Goal: Task Accomplishment & Management: Manage account settings

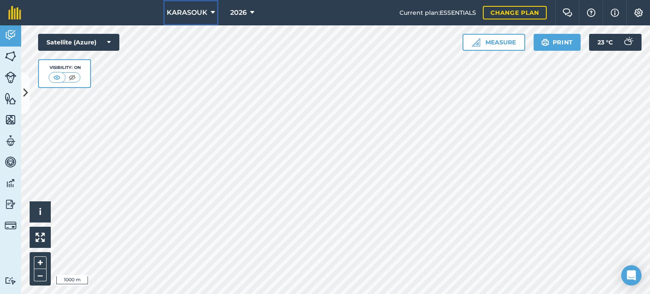
click at [184, 11] on span "KARASOUK" at bounding box center [187, 13] width 41 height 10
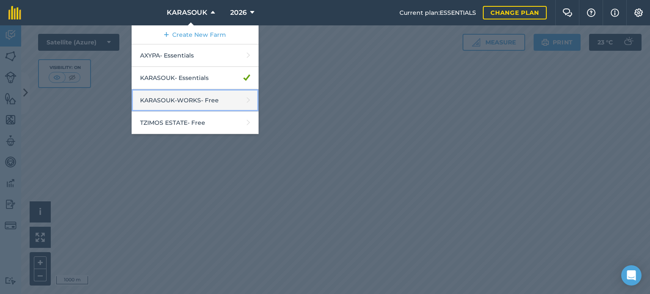
click at [192, 97] on link "KARASOUK-WORKS - Free" at bounding box center [195, 100] width 127 height 22
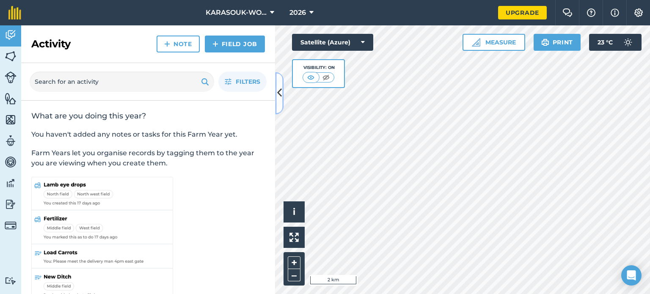
click at [277, 96] on icon at bounding box center [279, 93] width 5 height 15
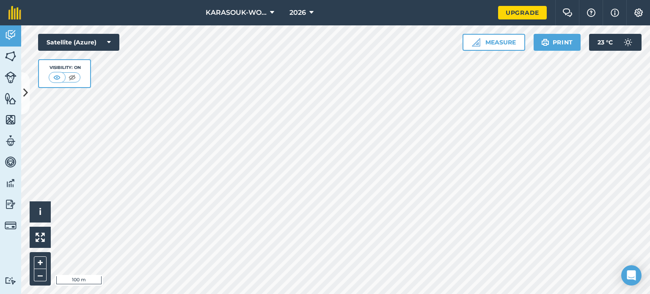
click at [382, 10] on div "KARASOUK-WORKS 2026 Upgrade Farm Chat Help Info Settings Map printing is not av…" at bounding box center [325, 147] width 650 height 294
click at [259, 13] on span "KARASOUK-WORKS" at bounding box center [236, 13] width 61 height 10
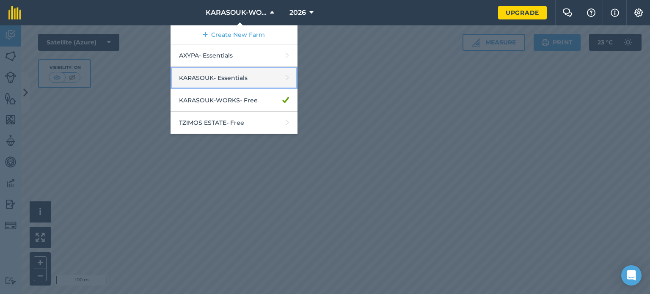
click at [214, 76] on link "KARASOUK - Essentials" at bounding box center [234, 78] width 127 height 22
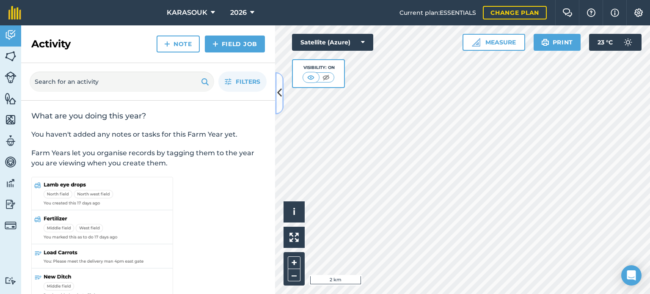
click at [279, 90] on icon at bounding box center [279, 93] width 5 height 15
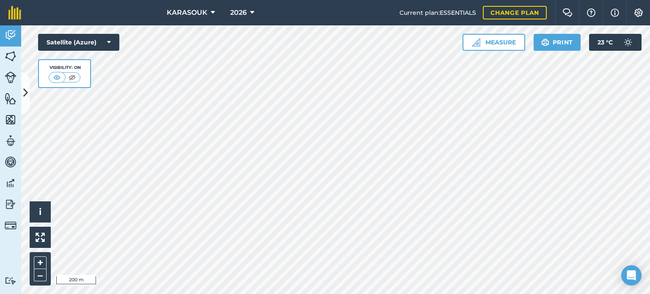
click at [412, 17] on div "KARASOUK 2026 Current plan : ESSENTIALS Change plan Farm Chat Help Info Setting…" at bounding box center [325, 147] width 650 height 294
click at [512, 47] on button "Measure" at bounding box center [494, 42] width 63 height 17
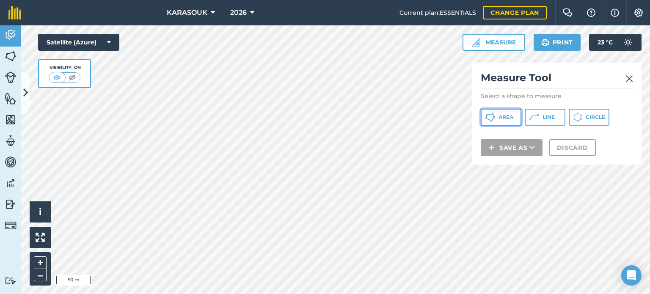
click at [505, 119] on span "Area" at bounding box center [506, 117] width 15 height 7
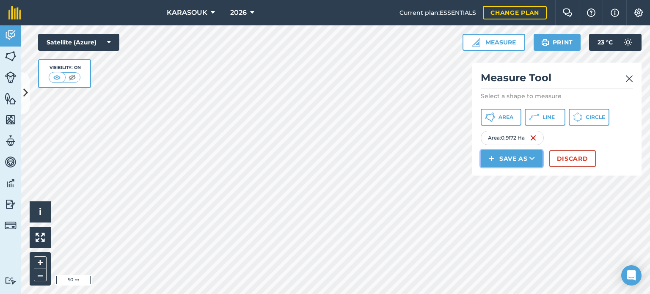
click at [494, 158] on img at bounding box center [492, 159] width 6 height 10
click at [507, 174] on link "Field" at bounding box center [511, 178] width 59 height 19
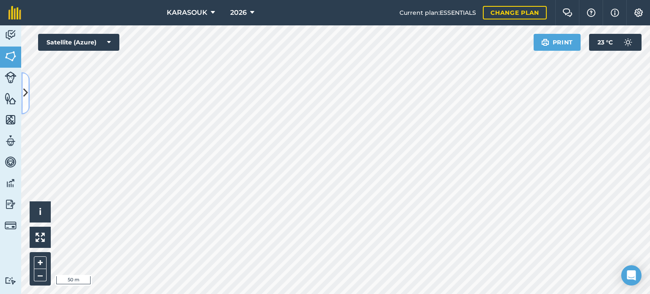
click at [27, 82] on button at bounding box center [25, 93] width 8 height 42
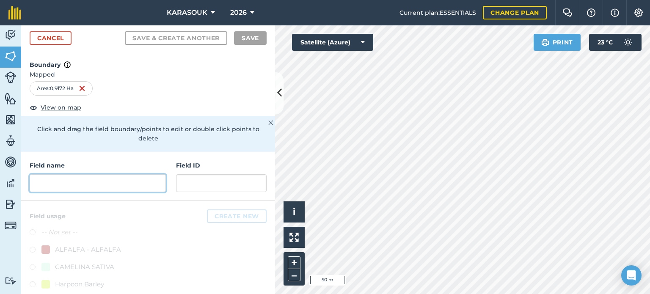
click at [80, 183] on input "text" at bounding box center [98, 183] width 136 height 18
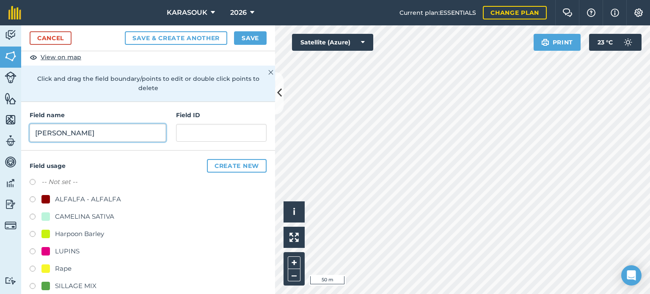
scroll to position [85, 0]
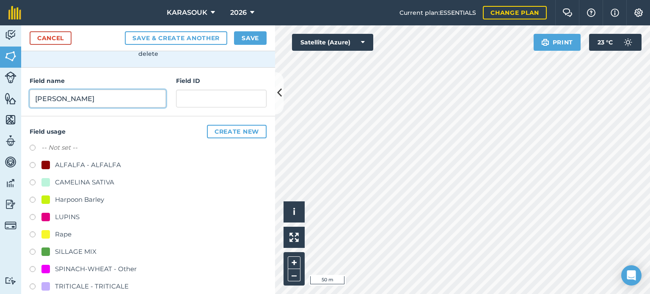
type input "[PERSON_NAME]"
click at [34, 250] on label at bounding box center [36, 253] width 12 height 8
radio input "true"
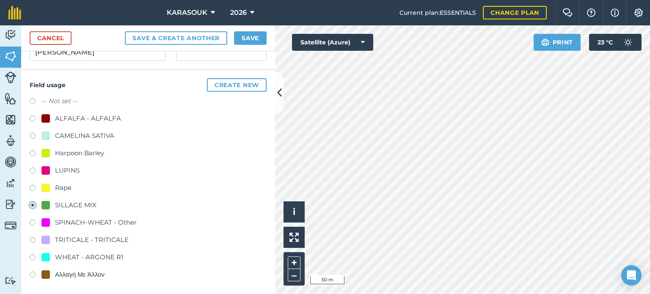
scroll to position [132, 0]
click at [240, 37] on button "Save" at bounding box center [250, 38] width 33 height 14
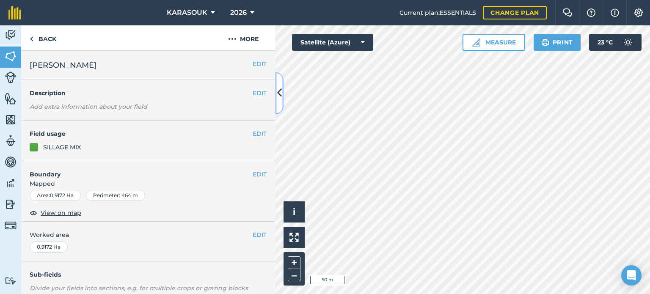
click at [279, 91] on icon at bounding box center [279, 93] width 5 height 15
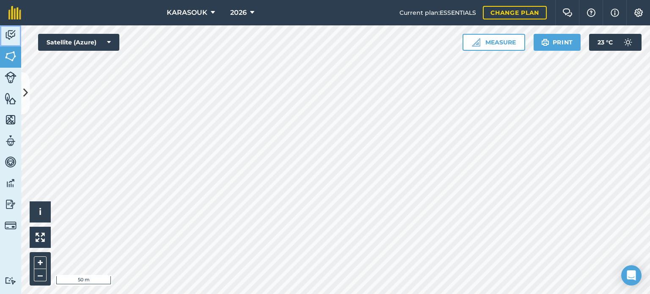
click at [12, 39] on img at bounding box center [11, 35] width 12 height 13
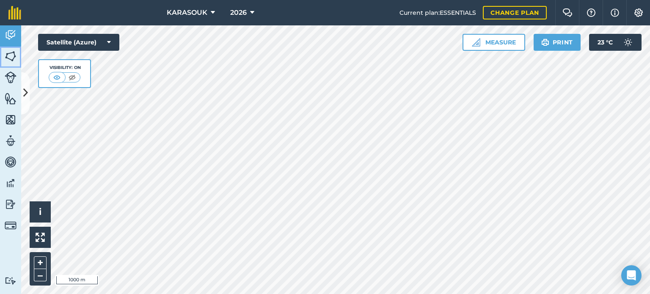
click at [7, 54] on img at bounding box center [11, 56] width 12 height 13
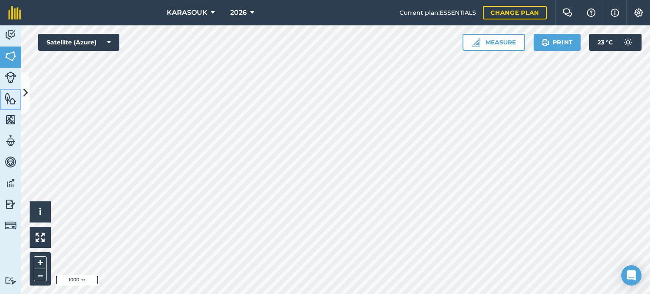
click at [20, 89] on link "Features" at bounding box center [10, 99] width 21 height 21
click at [6, 56] on img at bounding box center [11, 56] width 12 height 13
click at [24, 85] on button at bounding box center [25, 93] width 8 height 42
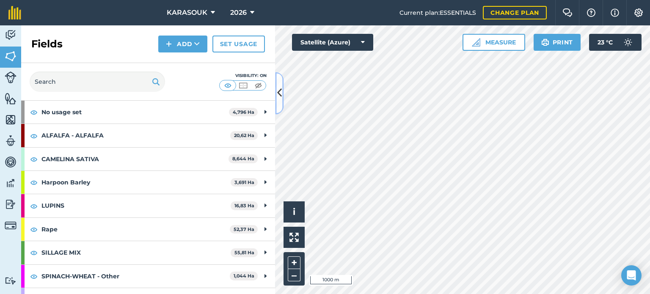
scroll to position [42, 0]
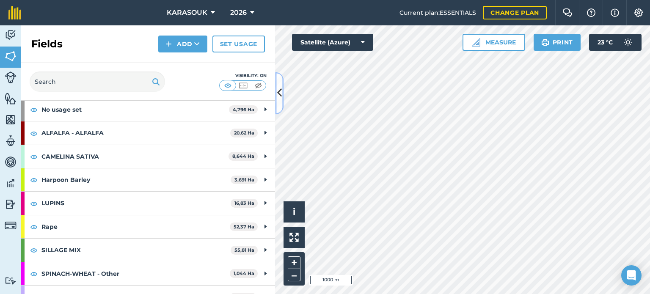
click at [277, 93] on icon at bounding box center [279, 93] width 5 height 15
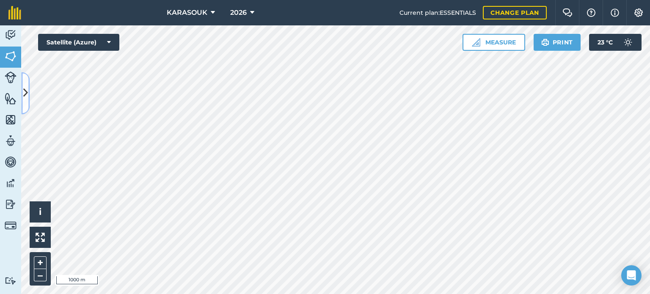
click at [26, 80] on button at bounding box center [25, 93] width 8 height 42
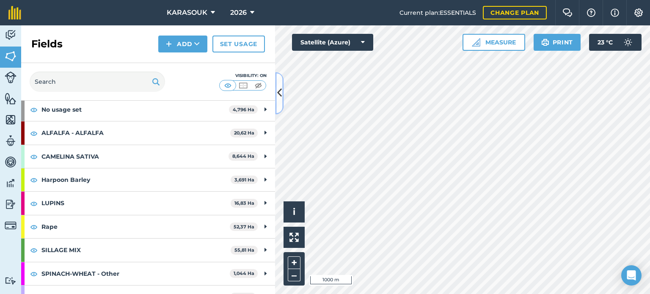
click at [279, 84] on button at bounding box center [279, 93] width 8 height 42
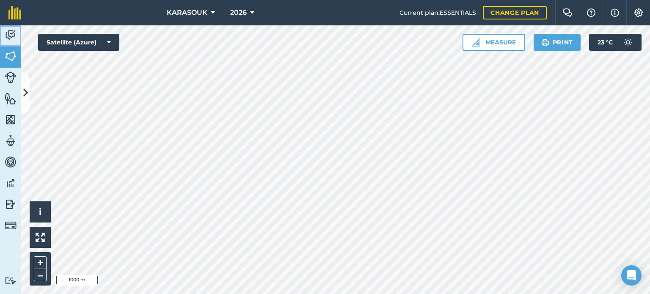
click at [17, 31] on link "Activity" at bounding box center [10, 35] width 21 height 21
click at [192, 8] on span "KARASOUK" at bounding box center [187, 13] width 41 height 10
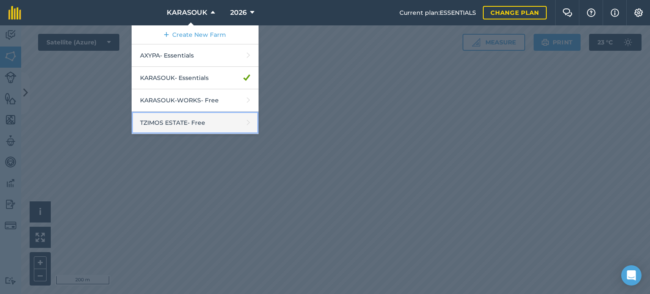
click at [173, 120] on link "TZIMOS ESTATE - Free" at bounding box center [195, 123] width 127 height 22
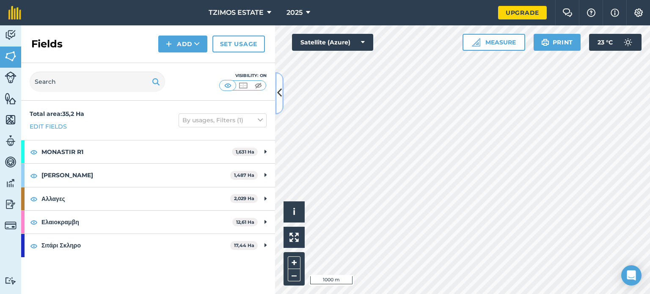
click at [277, 105] on button at bounding box center [279, 93] width 8 height 42
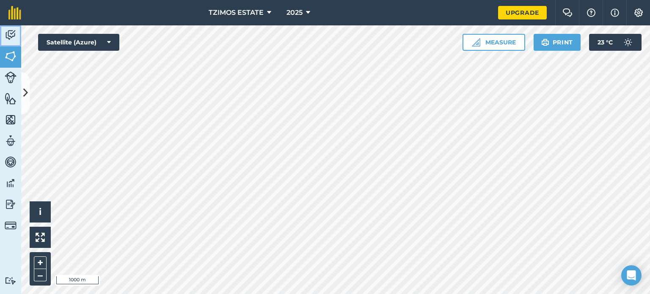
click at [17, 37] on link "Activity" at bounding box center [10, 35] width 21 height 21
click at [10, 33] on img at bounding box center [11, 35] width 12 height 13
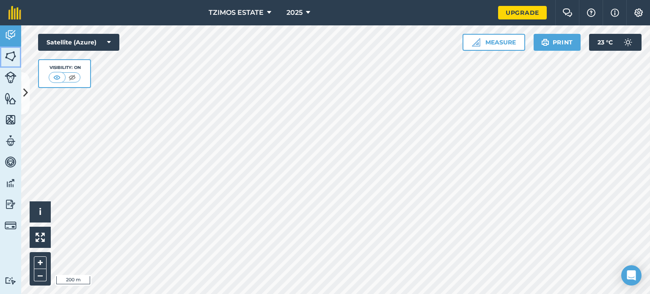
click at [10, 51] on img at bounding box center [11, 56] width 12 height 13
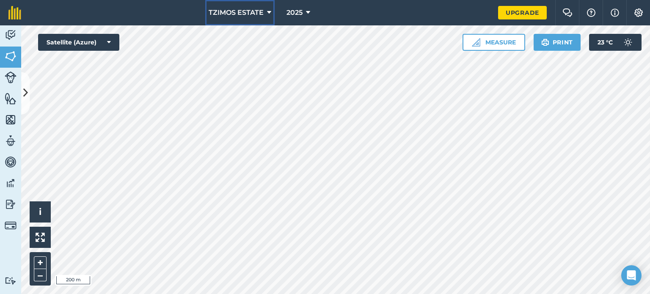
click at [234, 14] on span "TZIMOS ESTATE" at bounding box center [236, 13] width 55 height 10
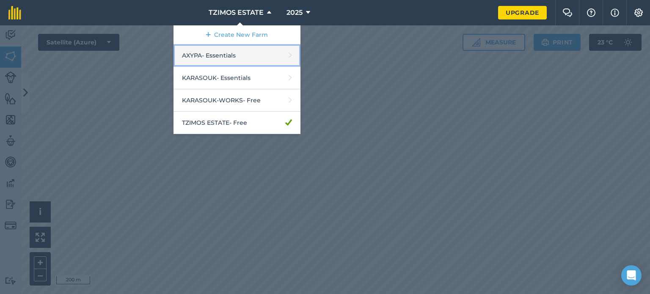
click at [220, 55] on link "AXYPA - Essentials" at bounding box center [237, 55] width 127 height 22
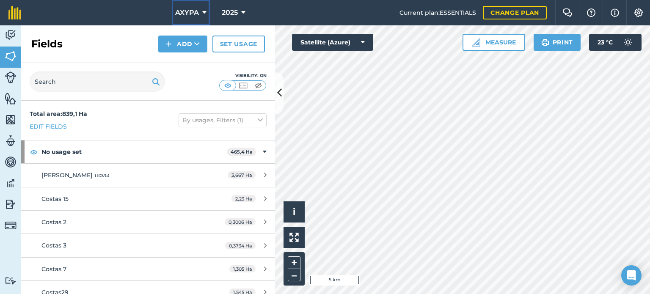
click at [190, 15] on span "AXYPA" at bounding box center [187, 13] width 24 height 10
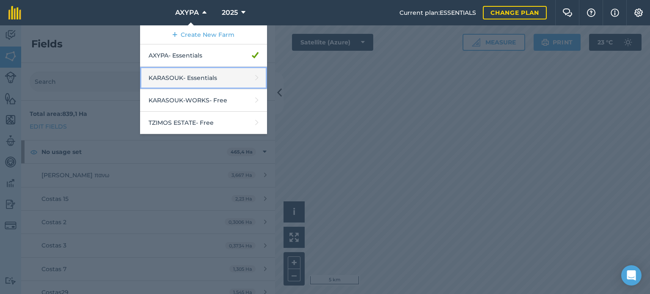
click at [176, 76] on link "KARASOUK - Essentials" at bounding box center [203, 78] width 127 height 22
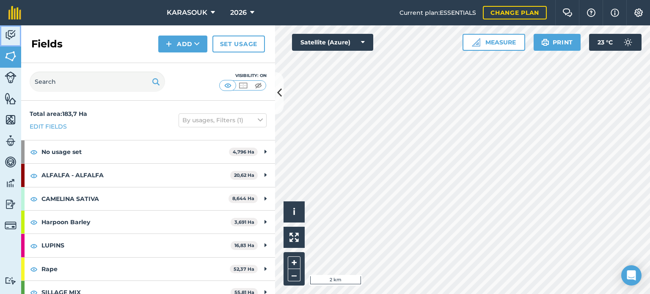
click at [11, 35] on img at bounding box center [11, 35] width 12 height 13
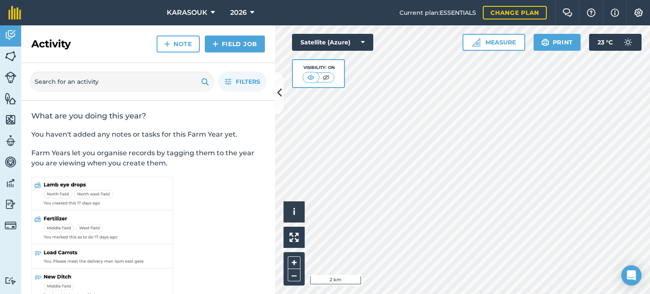
click at [275, 96] on div at bounding box center [462, 159] width 375 height 269
click at [280, 93] on icon at bounding box center [279, 93] width 5 height 15
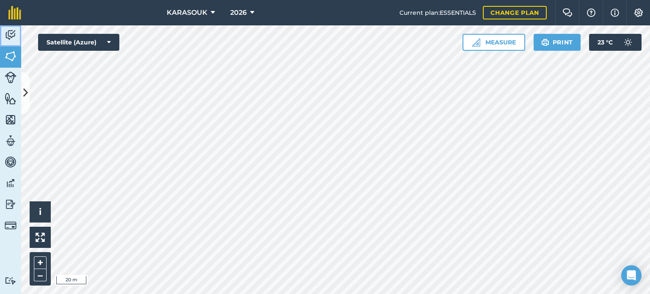
click at [8, 36] on img at bounding box center [11, 35] width 12 height 13
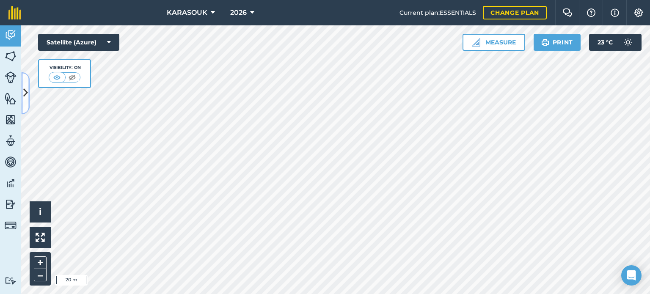
click at [24, 95] on icon at bounding box center [25, 93] width 5 height 15
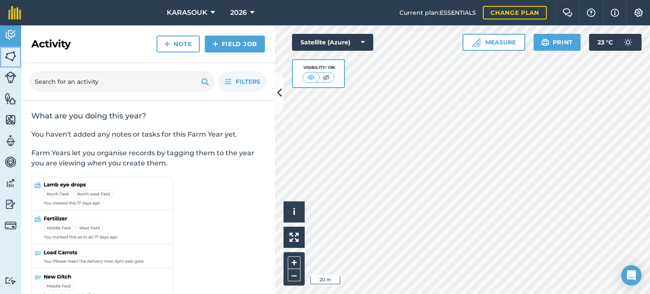
click at [16, 60] on img at bounding box center [11, 56] width 12 height 13
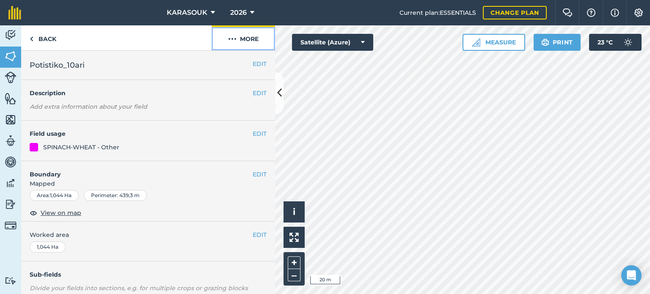
click at [232, 38] on img at bounding box center [232, 39] width 8 height 10
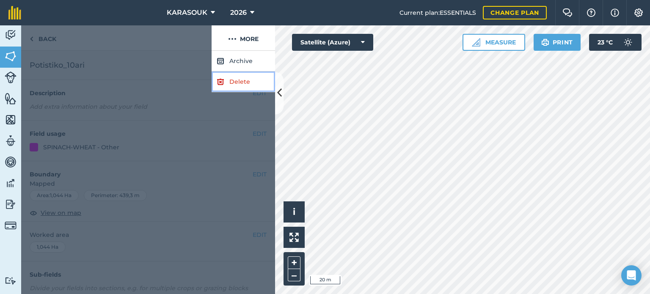
click at [241, 82] on link "Delete" at bounding box center [244, 82] width 64 height 21
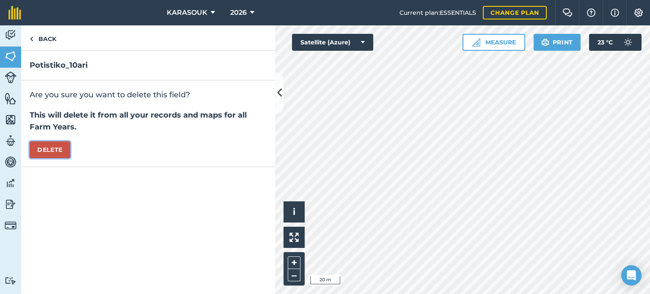
click at [45, 150] on button "Delete" at bounding box center [50, 149] width 41 height 17
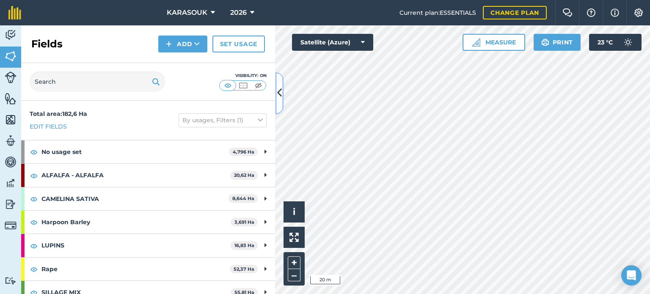
click at [278, 94] on icon at bounding box center [279, 93] width 5 height 15
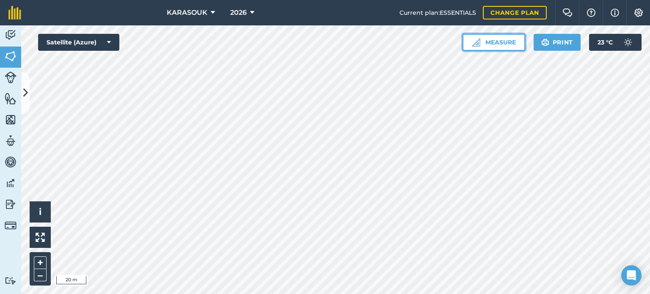
click at [503, 44] on button "Measure" at bounding box center [494, 42] width 63 height 17
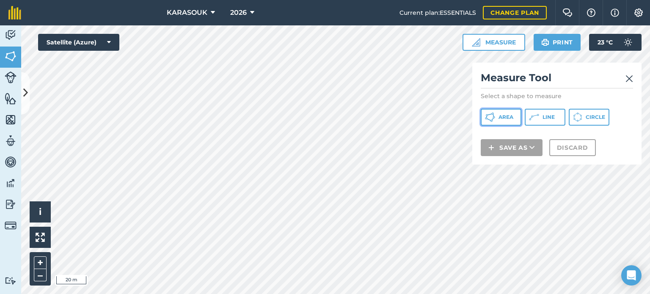
click at [503, 115] on span "Area" at bounding box center [506, 117] width 15 height 7
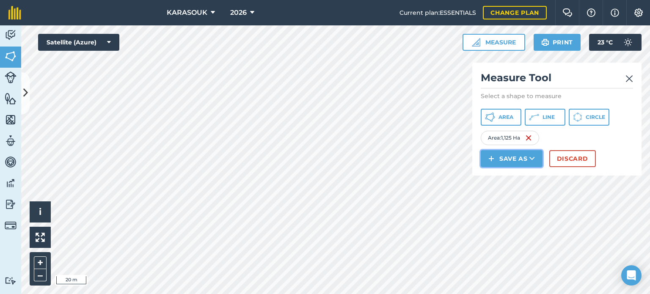
click at [514, 161] on button "Save as" at bounding box center [512, 158] width 62 height 17
click at [512, 177] on link "Field" at bounding box center [511, 178] width 59 height 19
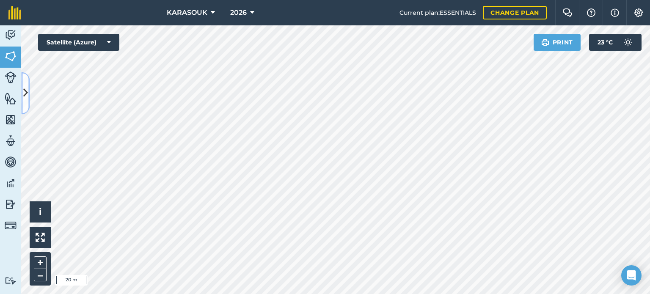
click at [26, 94] on icon at bounding box center [25, 93] width 5 height 15
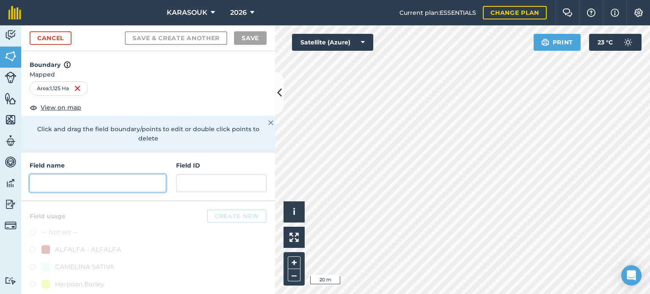
click at [100, 183] on input "text" at bounding box center [98, 183] width 136 height 18
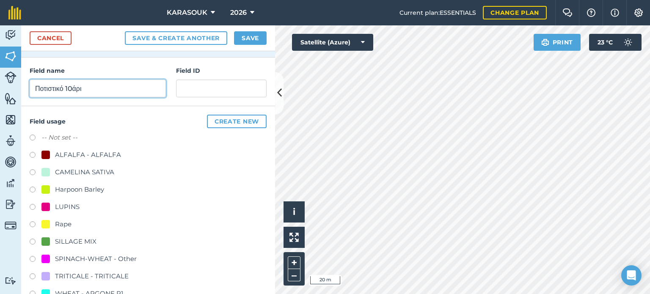
scroll to position [127, 0]
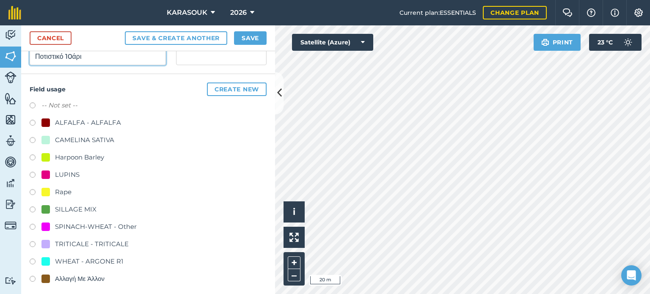
type input "Ποτιστικό 10άρι"
click at [75, 226] on div "SPINACH-WHEAT - Other" at bounding box center [96, 227] width 82 height 10
radio input "true"
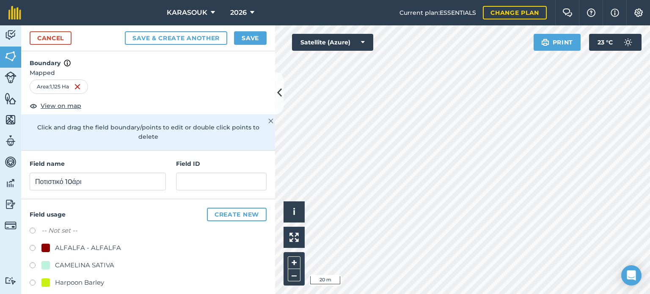
scroll to position [0, 0]
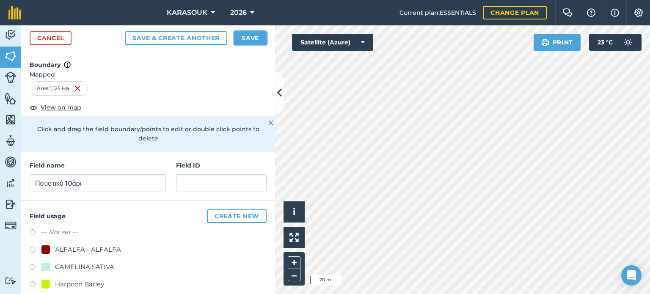
click at [257, 37] on button "Save" at bounding box center [250, 38] width 33 height 14
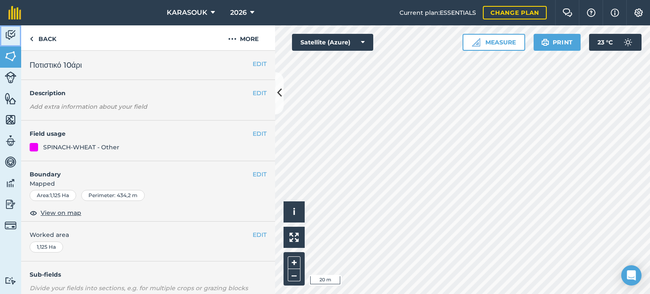
click at [12, 33] on img at bounding box center [11, 35] width 12 height 13
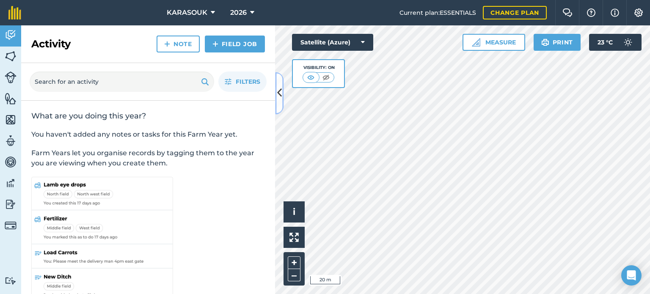
click at [281, 89] on icon at bounding box center [279, 93] width 5 height 15
